Goal: Information Seeking & Learning: Learn about a topic

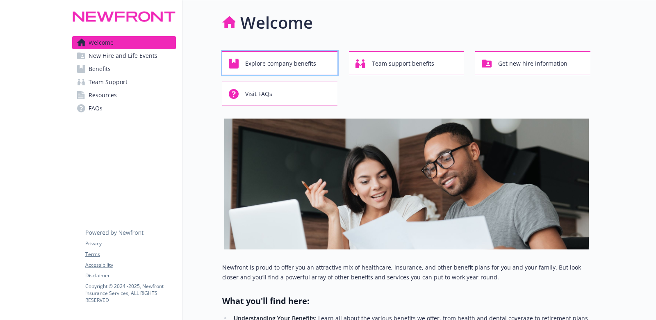
click at [279, 62] on span "Explore company benefits" at bounding box center [280, 64] width 71 height 16
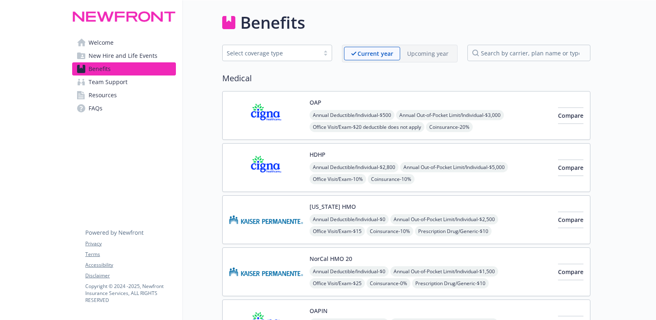
click at [288, 57] on div "Select coverage type" at bounding box center [271, 53] width 89 height 9
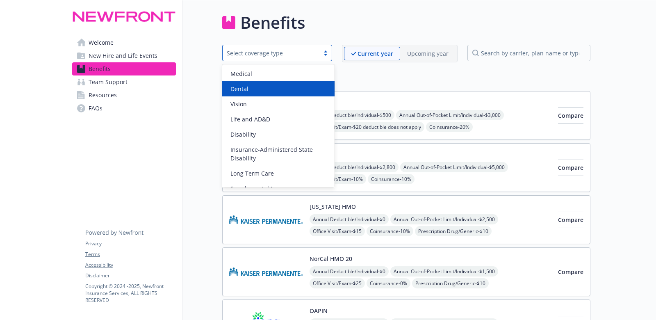
click at [272, 87] on div "Dental" at bounding box center [278, 89] width 103 height 9
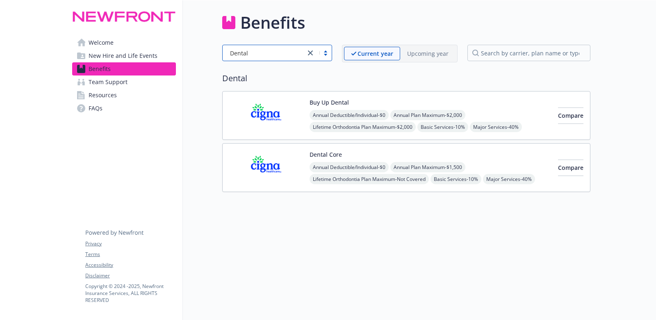
click at [520, 113] on div "Annual Deductible/Individual - $0 Annual Plan Maximum - $2,000 Lifetime Orthodo…" at bounding box center [431, 127] width 242 height 34
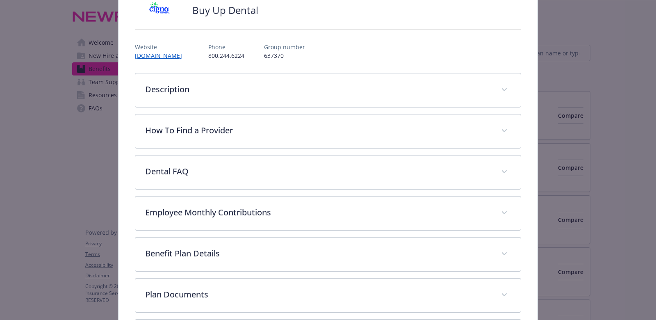
scroll to position [63, 0]
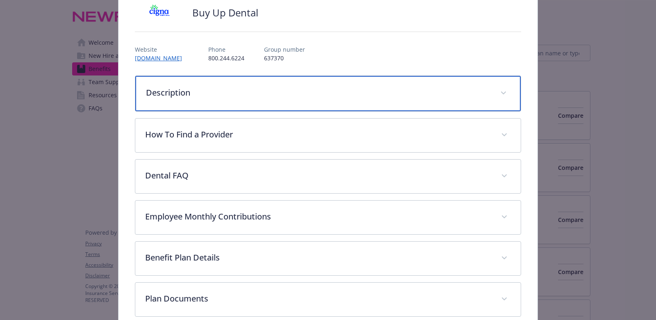
click at [301, 96] on p "Description" at bounding box center [318, 93] width 345 height 12
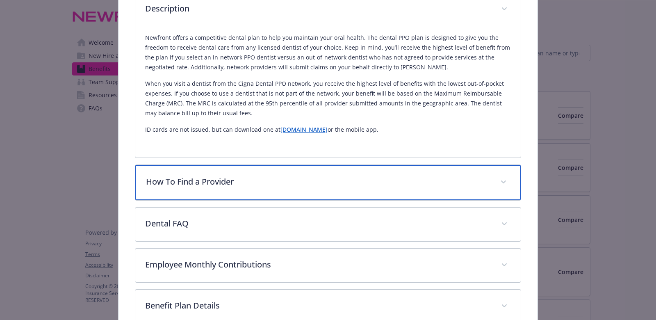
scroll to position [146, 0]
click at [292, 170] on div "How To Find a Provider" at bounding box center [328, 182] width 386 height 35
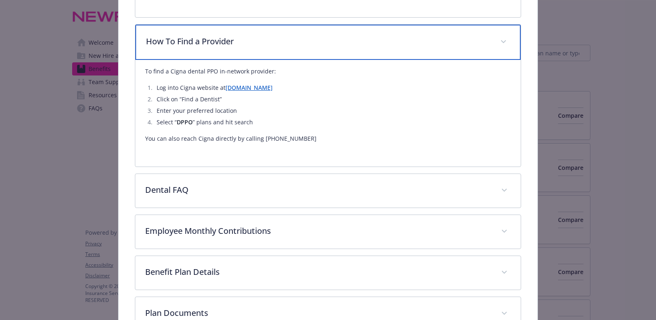
scroll to position [290, 0]
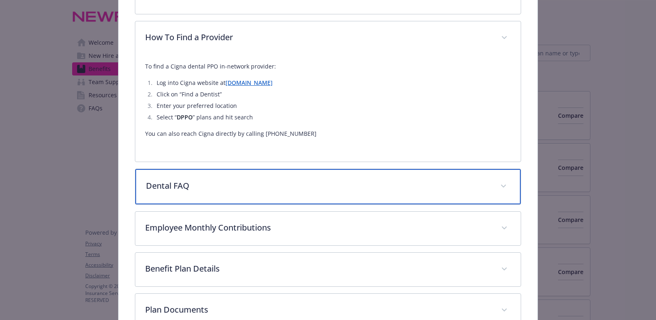
click at [291, 184] on p "Dental FAQ" at bounding box center [318, 186] width 345 height 12
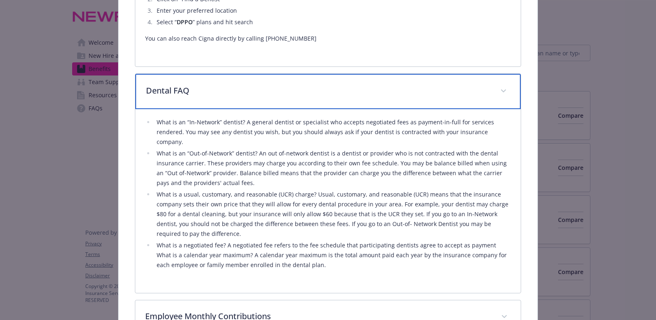
scroll to position [411, 0]
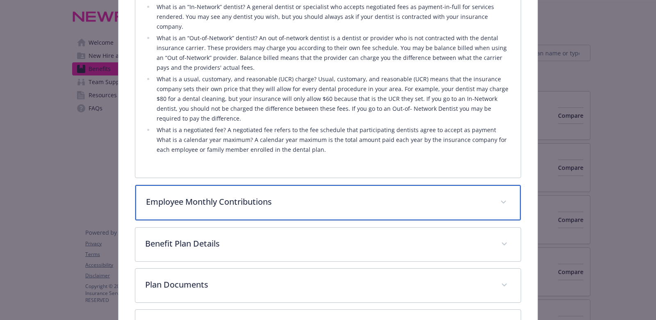
click at [290, 196] on p "Employee Monthly Contributions" at bounding box center [318, 202] width 345 height 12
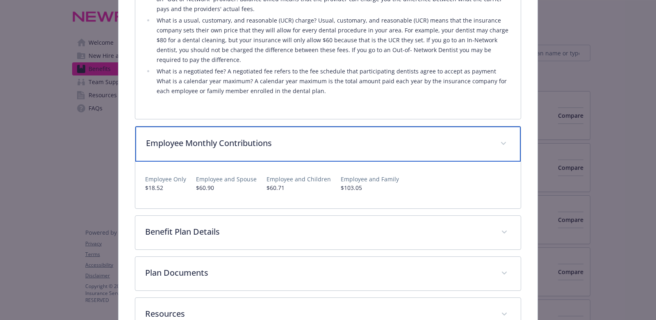
scroll to position [561, 0]
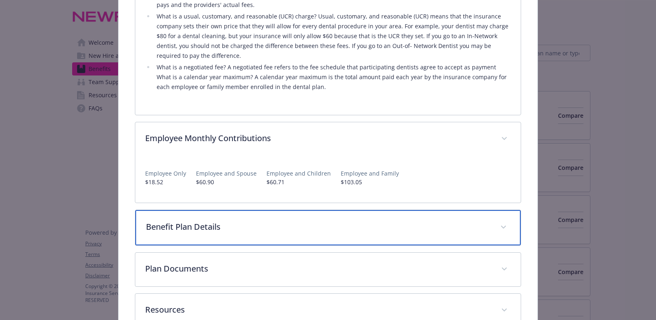
click at [273, 221] on p "Benefit Plan Details" at bounding box center [318, 227] width 345 height 12
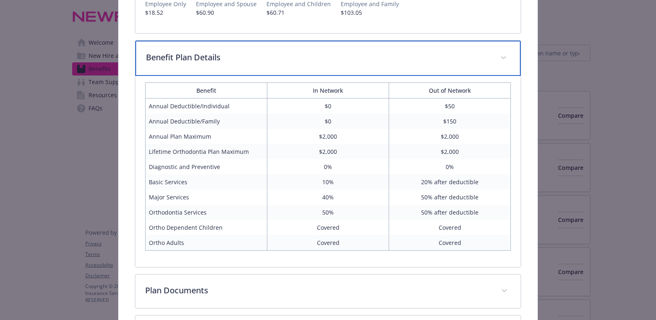
scroll to position [729, 0]
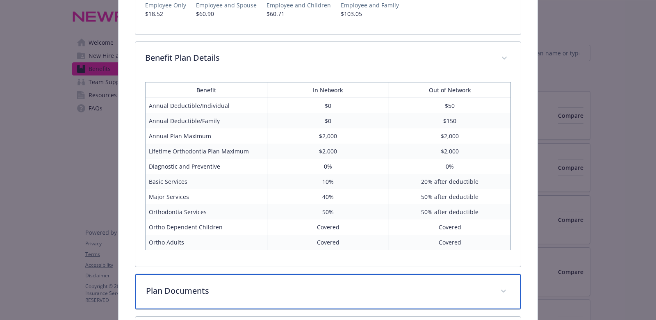
click at [257, 288] on div "Plan Documents" at bounding box center [328, 291] width 386 height 35
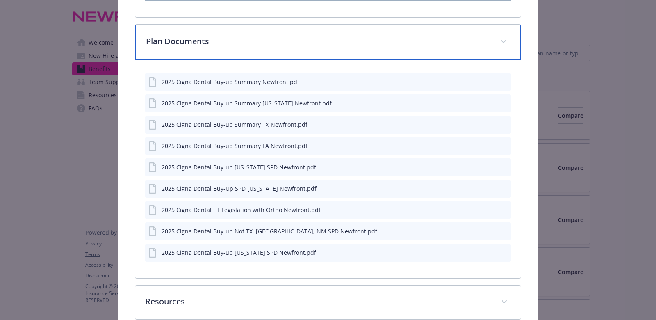
scroll to position [1011, 0]
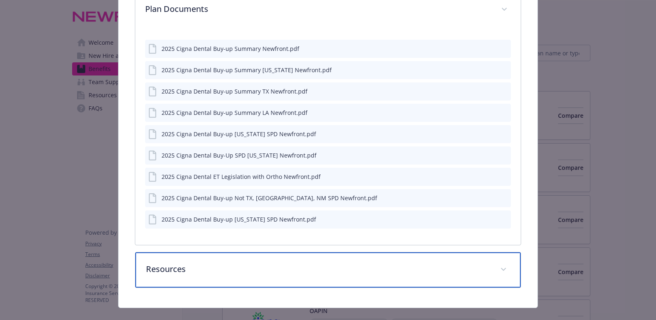
click at [318, 252] on div "Resources" at bounding box center [328, 269] width 386 height 35
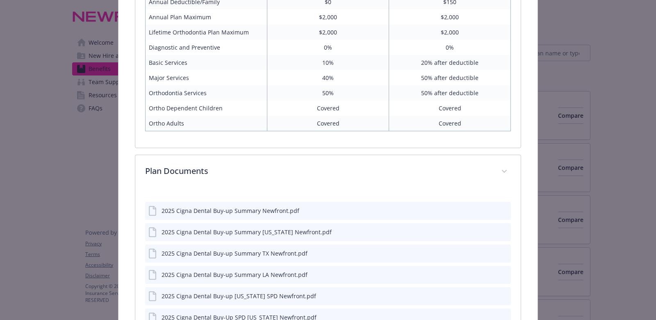
scroll to position [915, 0]
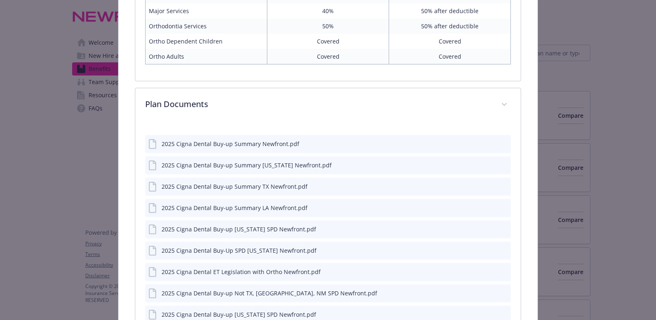
click at [264, 139] on div "2025 Cigna Dental Buy-up Summary Newfront.pdf" at bounding box center [231, 143] width 138 height 9
click at [151, 139] on icon "details for plan Dental - Buy Up Dental - Dental PPO" at bounding box center [153, 144] width 10 height 10
click at [505, 140] on icon "preview file" at bounding box center [503, 143] width 7 height 6
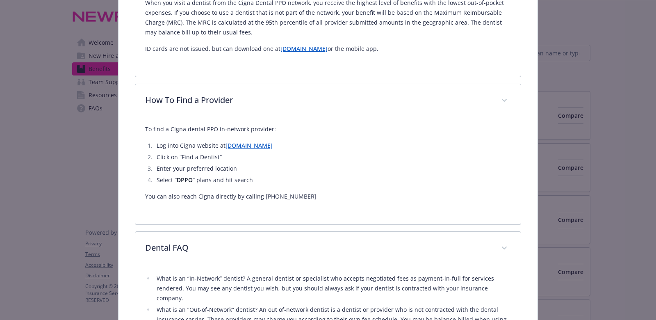
scroll to position [226, 0]
click at [236, 145] on link "[DOMAIN_NAME]" at bounding box center [249, 146] width 47 height 8
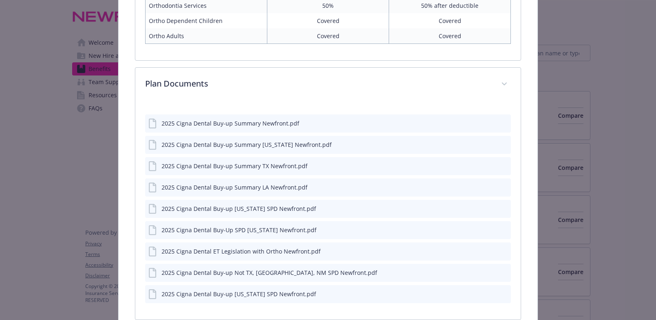
scroll to position [936, 0]
click at [279, 119] on div "2025 Cigna Dental Buy-up Summary Newfront.pdf" at bounding box center [231, 123] width 138 height 9
click at [504, 119] on icon "preview file" at bounding box center [503, 122] width 7 height 6
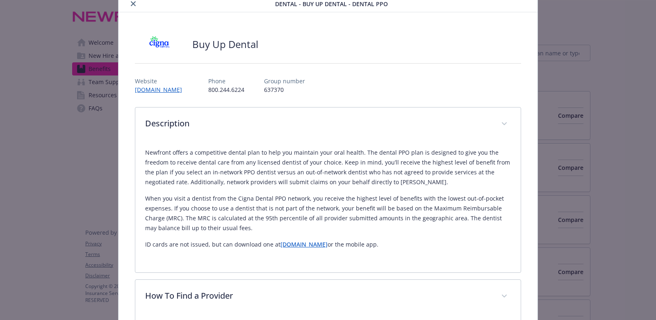
scroll to position [0, 0]
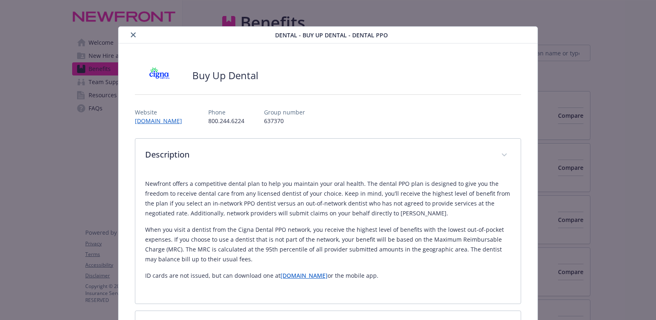
click at [135, 32] on icon "close" at bounding box center [133, 34] width 5 height 5
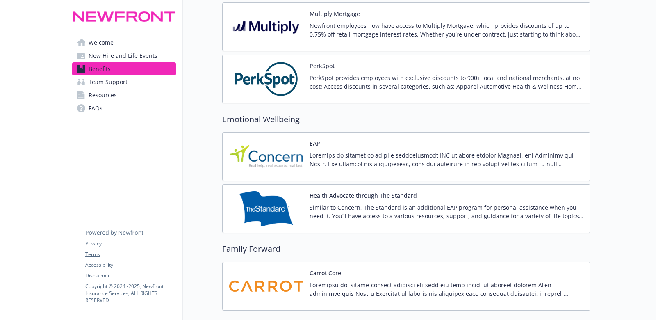
click at [116, 37] on link "Welcome" at bounding box center [124, 42] width 104 height 13
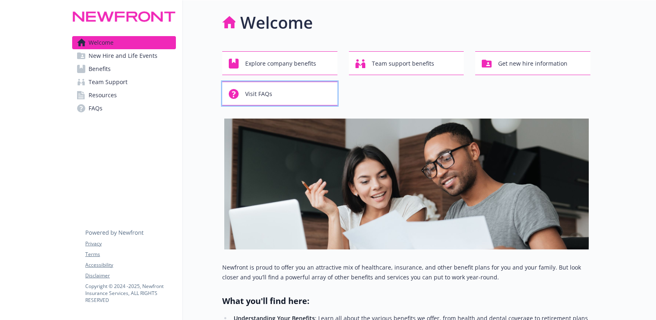
click at [274, 94] on div "Visit FAQs" at bounding box center [281, 94] width 105 height 16
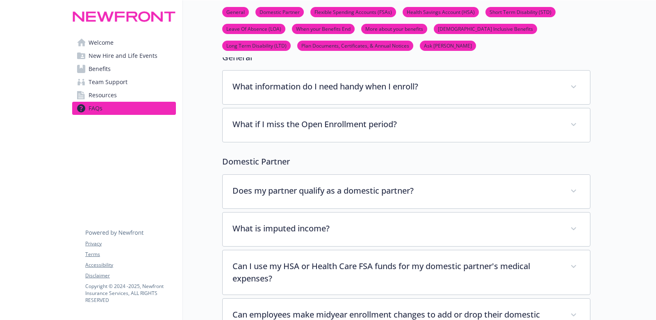
scroll to position [56, 0]
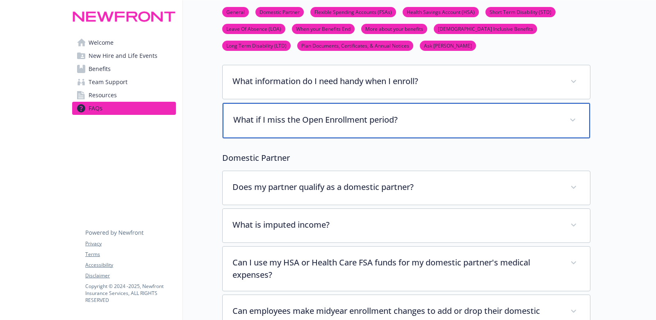
click at [282, 123] on p "What if I miss the Open Enrollment period?" at bounding box center [396, 120] width 327 height 12
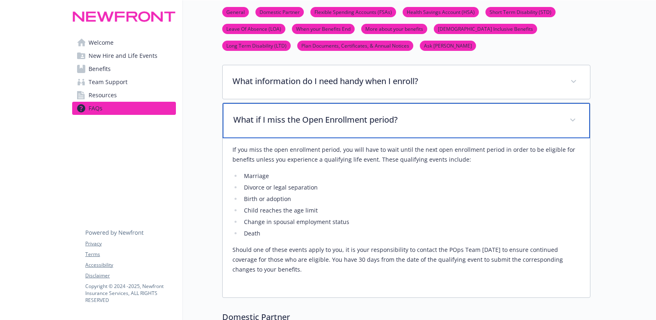
click at [282, 123] on p "What if I miss the Open Enrollment period?" at bounding box center [396, 120] width 327 height 12
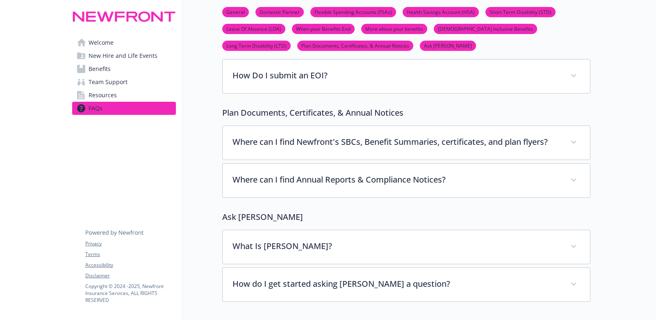
scroll to position [3104, 0]
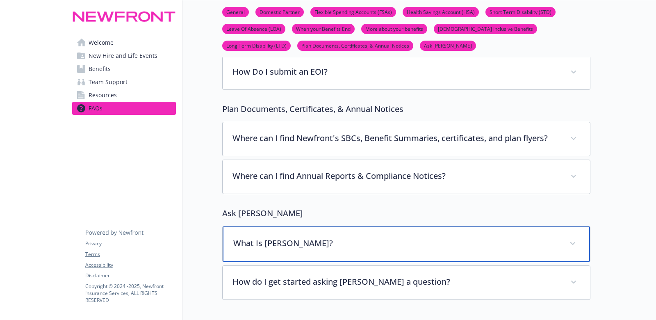
click at [272, 237] on p "What Is [PERSON_NAME]?" at bounding box center [396, 243] width 327 height 12
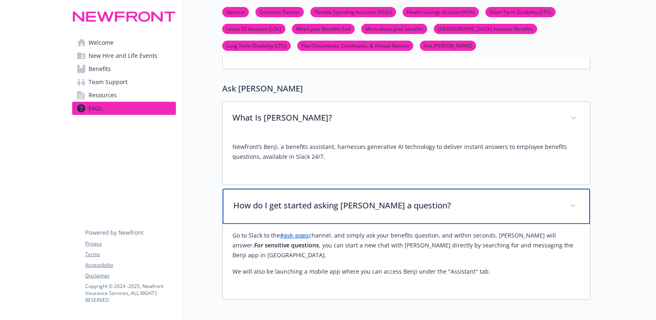
scroll to position [3230, 0]
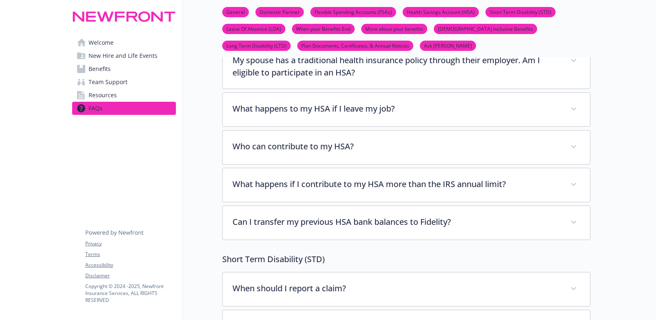
click at [95, 44] on span "Welcome" at bounding box center [101, 42] width 25 height 13
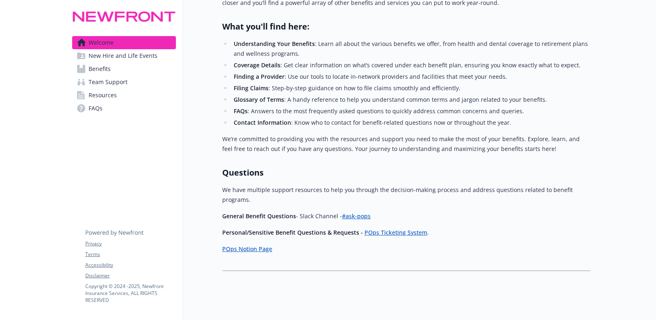
scroll to position [274, 0]
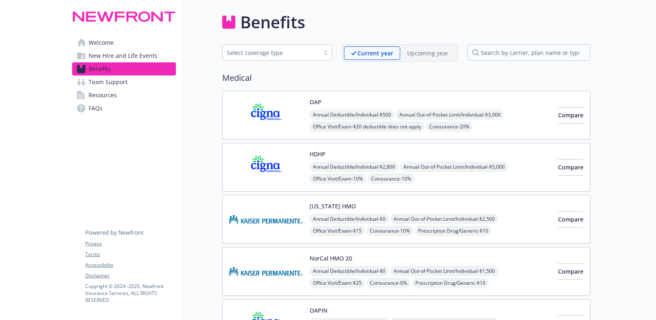
scroll to position [1407, 0]
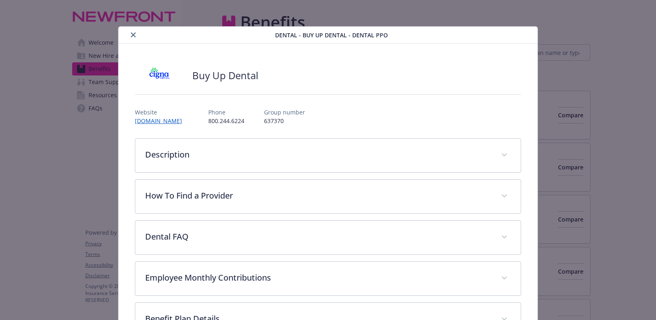
scroll to position [1407, 0]
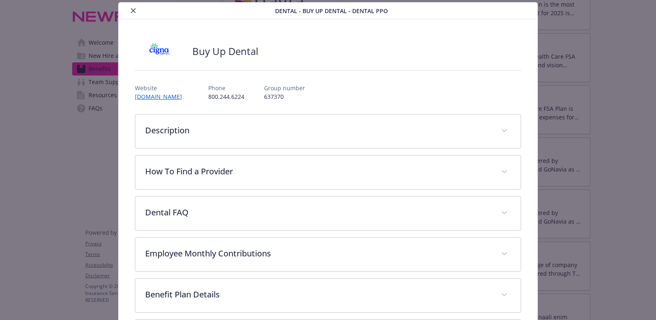
click at [131, 9] on icon "close" at bounding box center [133, 10] width 5 height 5
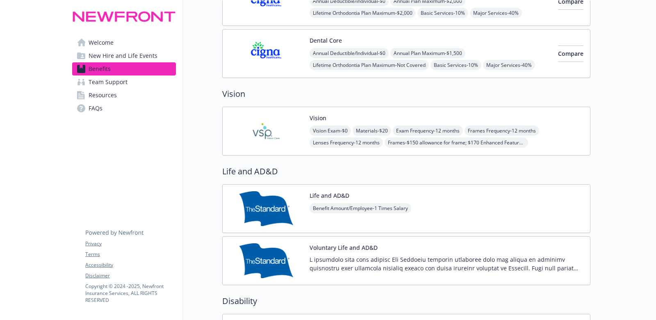
scroll to position [415, 0]
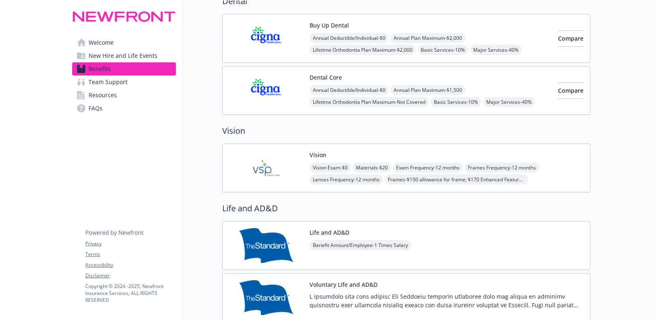
click at [258, 161] on img at bounding box center [266, 168] width 74 height 35
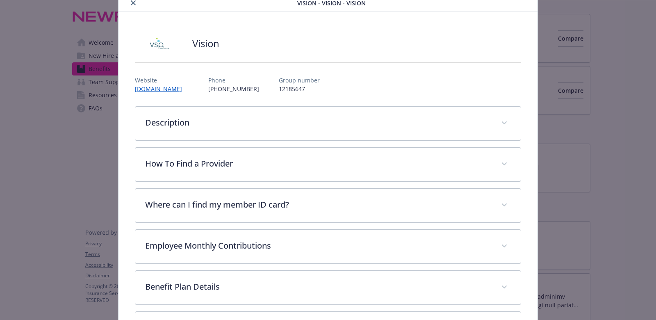
scroll to position [30, 0]
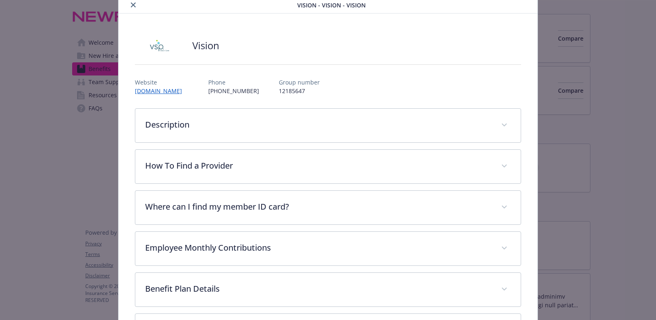
click at [258, 144] on div "Description Newfront's vision plan with VSP (Vision Service Plan) offers compre…" at bounding box center [328, 248] width 386 height 281
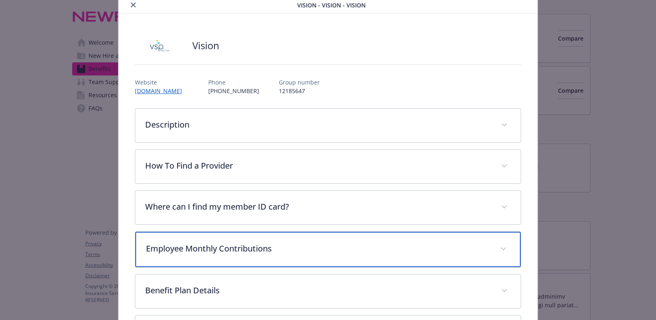
click at [251, 251] on p "Employee Monthly Contributions" at bounding box center [318, 248] width 345 height 12
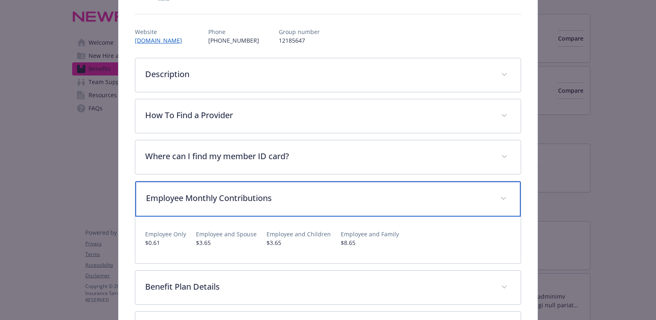
scroll to position [56, 0]
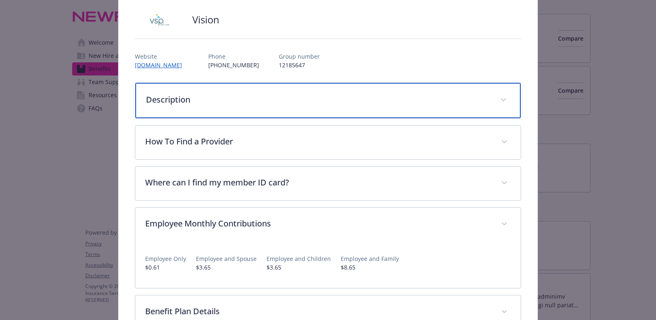
click at [280, 94] on p "Description" at bounding box center [318, 100] width 345 height 12
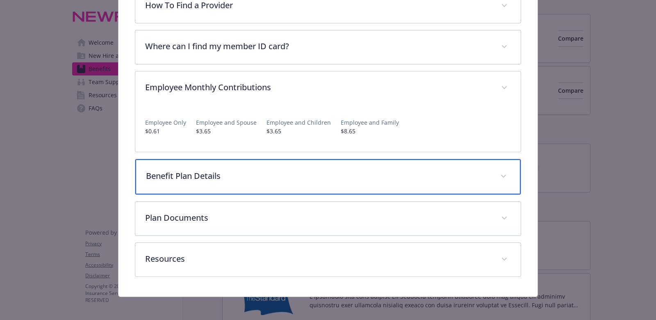
scroll to position [247, 0]
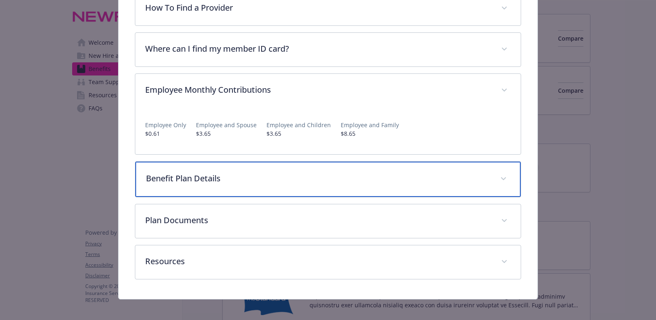
click at [276, 180] on p "Benefit Plan Details" at bounding box center [318, 178] width 345 height 12
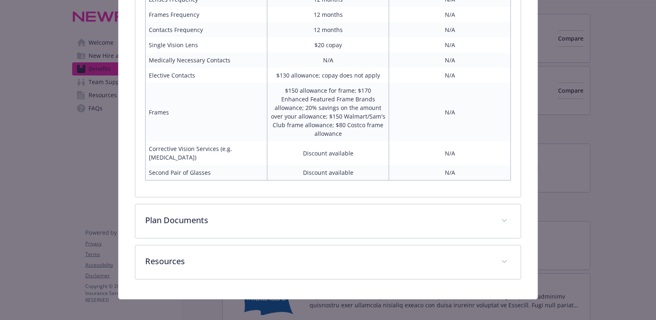
scroll to position [522, 0]
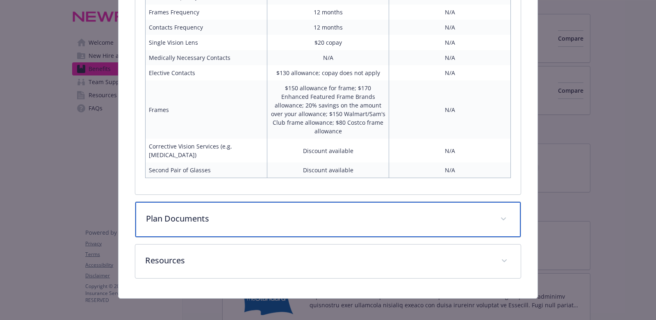
click at [276, 216] on p "Plan Documents" at bounding box center [318, 218] width 345 height 12
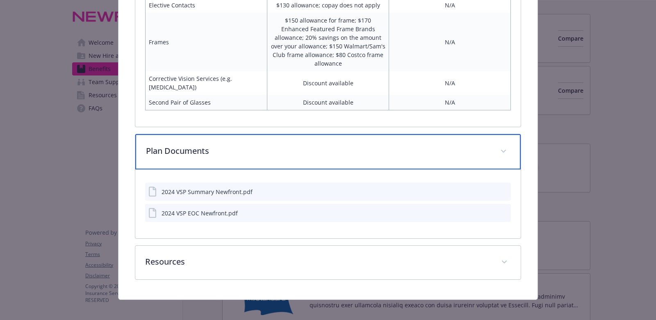
scroll to position [591, 0]
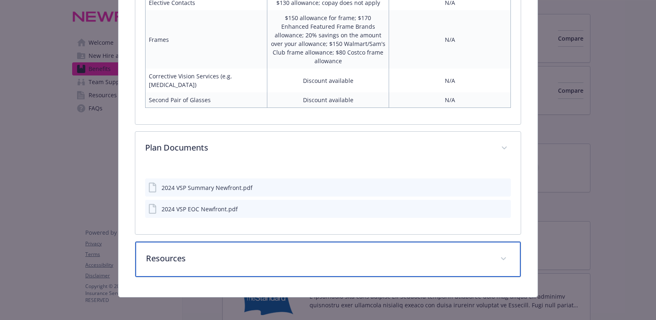
click at [266, 258] on p "Resources" at bounding box center [318, 258] width 345 height 12
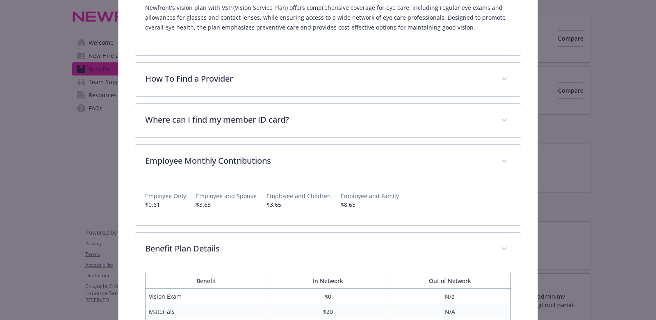
scroll to position [162, 0]
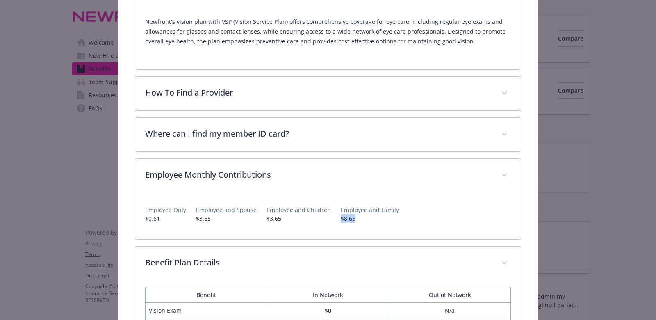
drag, startPoint x: 355, startPoint y: 219, endPoint x: 331, endPoint y: 217, distance: 24.4
click at [331, 217] on div "Employee Only $0.61 Employee and Spouse $3.65 Employee and Children $3.65 Emplo…" at bounding box center [328, 211] width 366 height 24
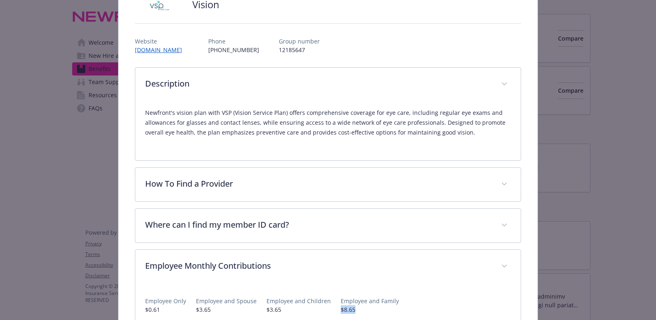
scroll to position [0, 0]
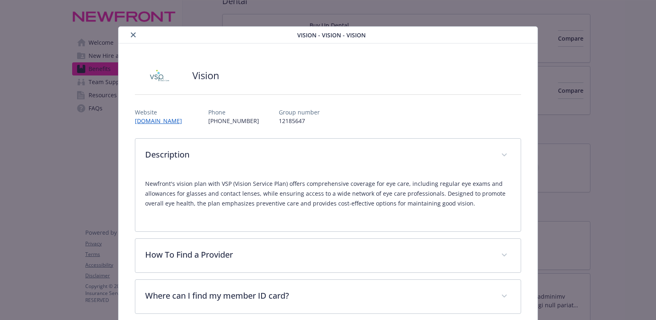
click at [131, 36] on icon "close" at bounding box center [133, 34] width 5 height 5
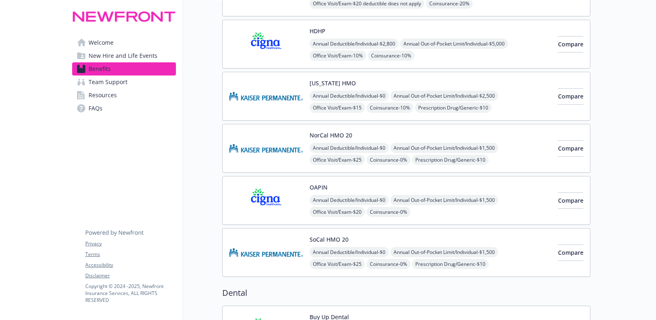
click at [244, 146] on img at bounding box center [266, 148] width 74 height 35
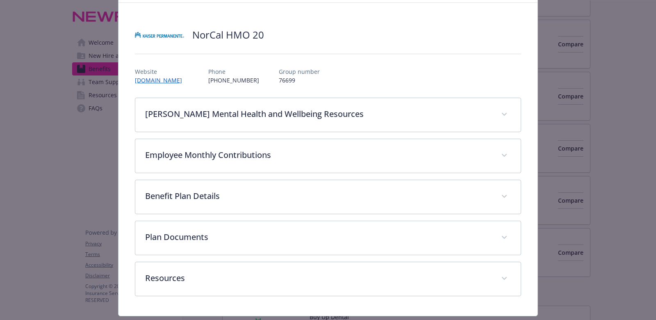
scroll to position [61, 0]
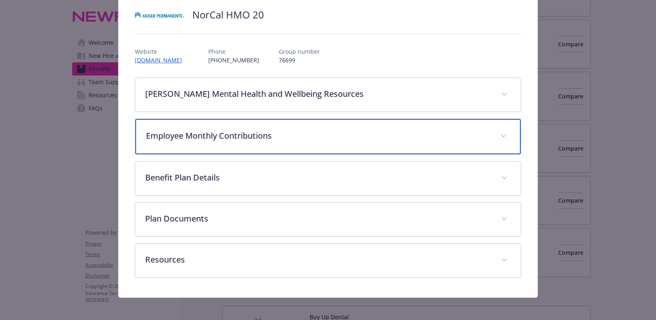
click at [244, 146] on div "Employee Monthly Contributions" at bounding box center [328, 136] width 386 height 35
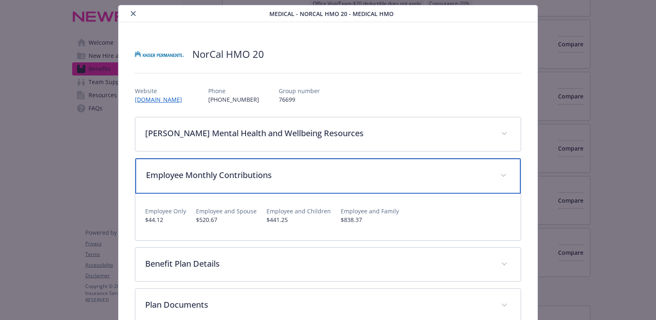
scroll to position [17, 0]
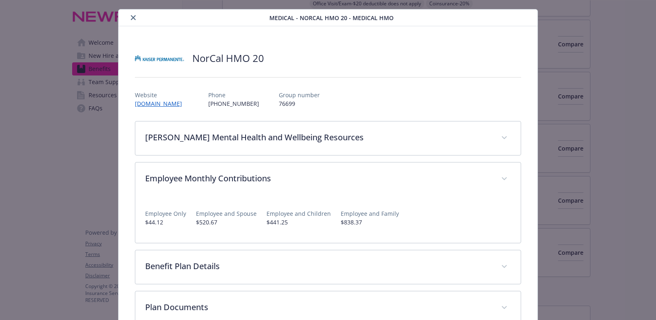
click at [134, 18] on icon "close" at bounding box center [133, 17] width 5 height 5
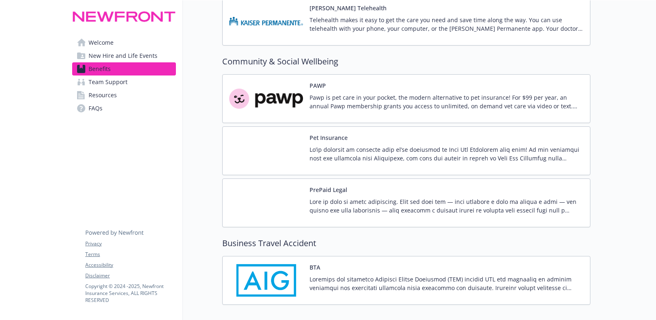
scroll to position [2228, 0]
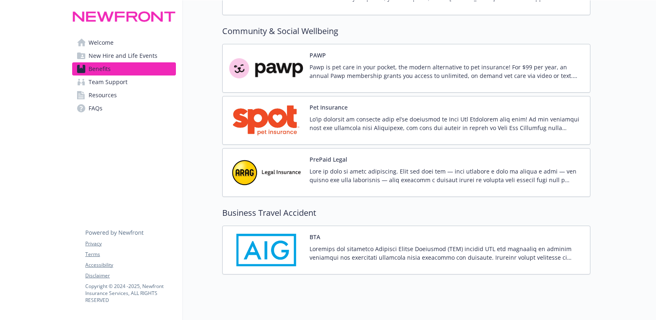
click at [264, 233] on img at bounding box center [266, 250] width 74 height 35
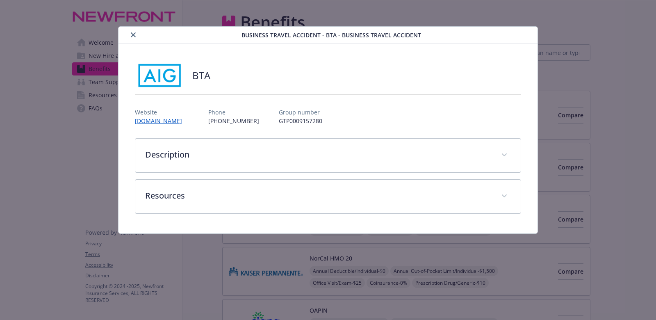
scroll to position [2228, 0]
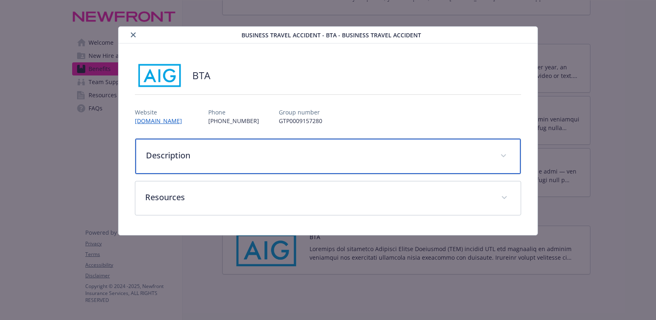
click at [263, 158] on p "Description" at bounding box center [318, 155] width 345 height 12
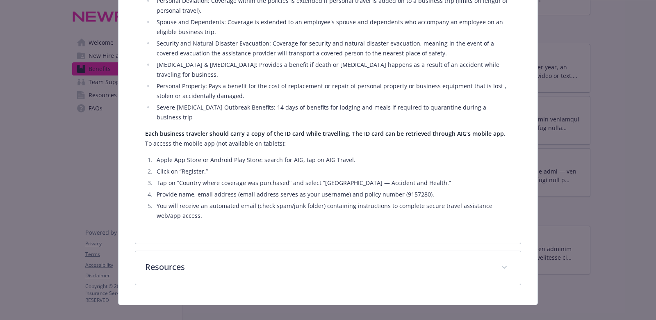
scroll to position [280, 0]
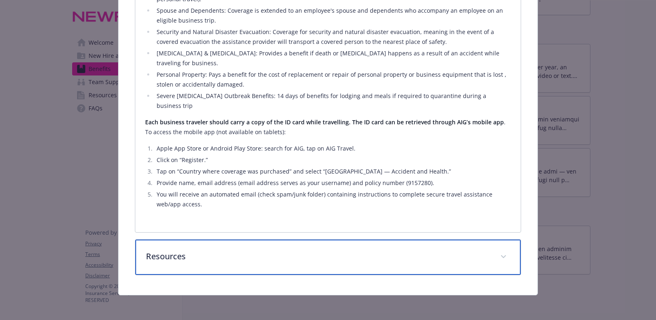
click at [245, 267] on div "Resources" at bounding box center [328, 257] width 386 height 35
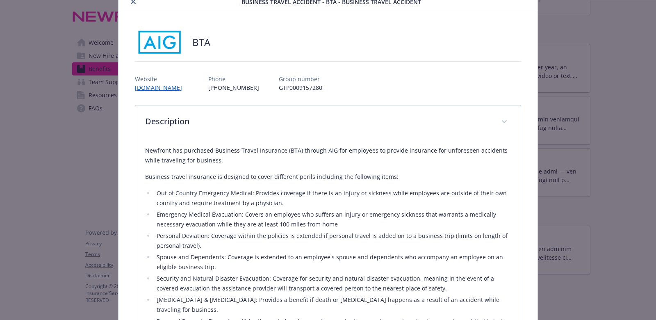
scroll to position [15, 0]
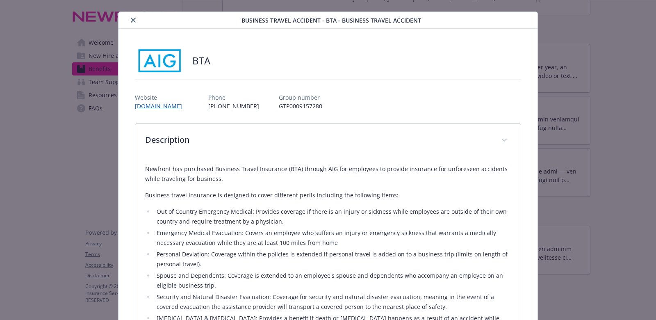
click at [133, 20] on icon "close" at bounding box center [133, 20] width 5 height 5
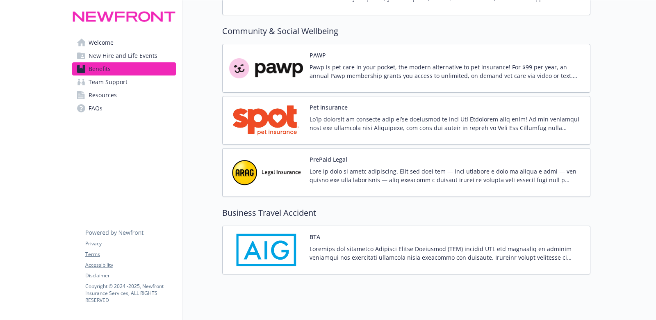
scroll to position [2190, 0]
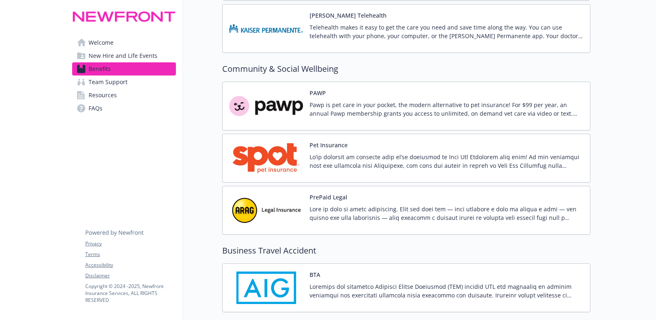
click at [124, 82] on span "Team Support" at bounding box center [108, 81] width 39 height 13
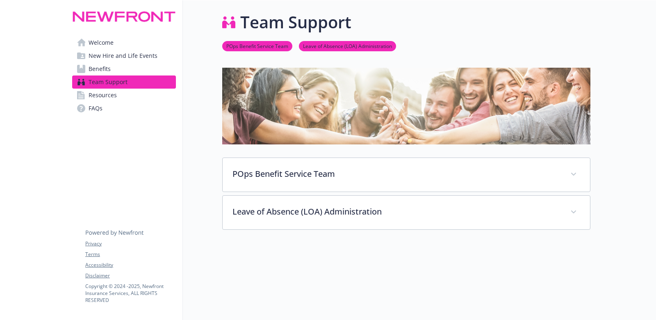
scroll to position [71, 0]
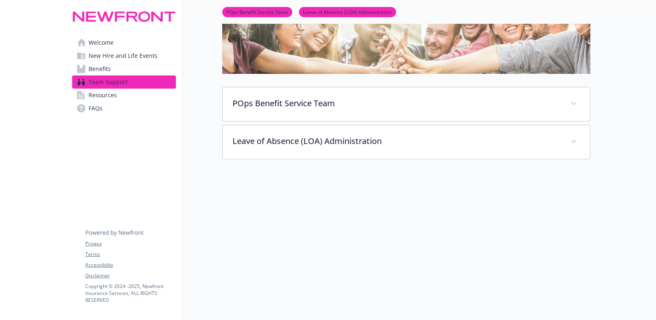
click at [120, 92] on link "Resources" at bounding box center [124, 95] width 104 height 13
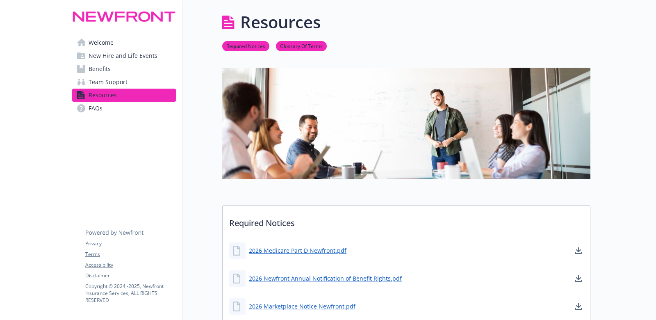
scroll to position [71, 0]
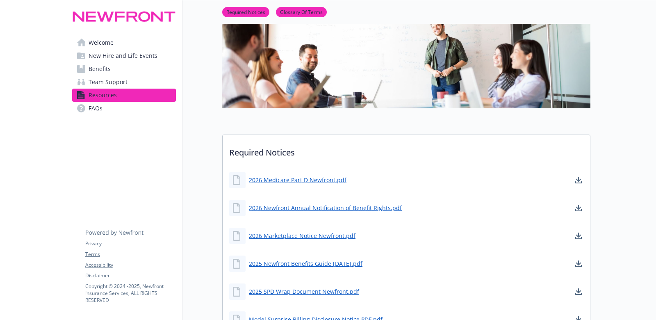
click at [127, 54] on span "New Hire and Life Events" at bounding box center [123, 55] width 69 height 13
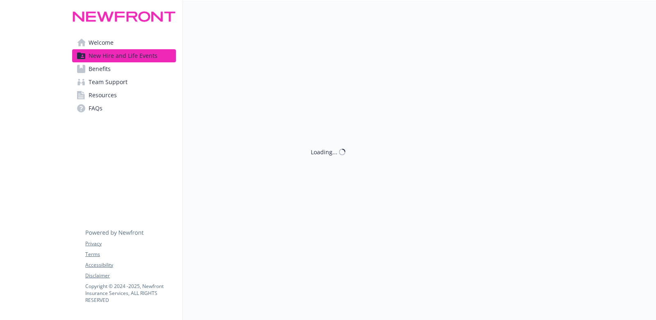
scroll to position [71, 0]
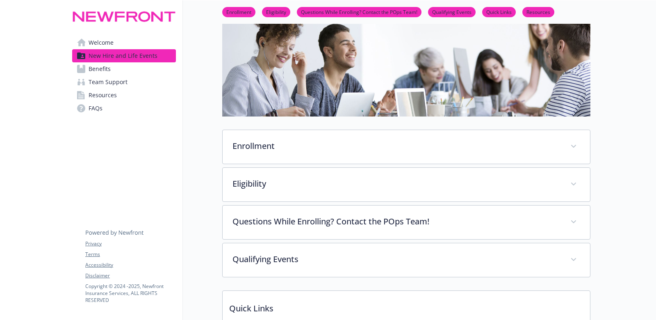
click at [122, 42] on link "Welcome" at bounding box center [124, 42] width 104 height 13
